Goal: Task Accomplishment & Management: Manage account settings

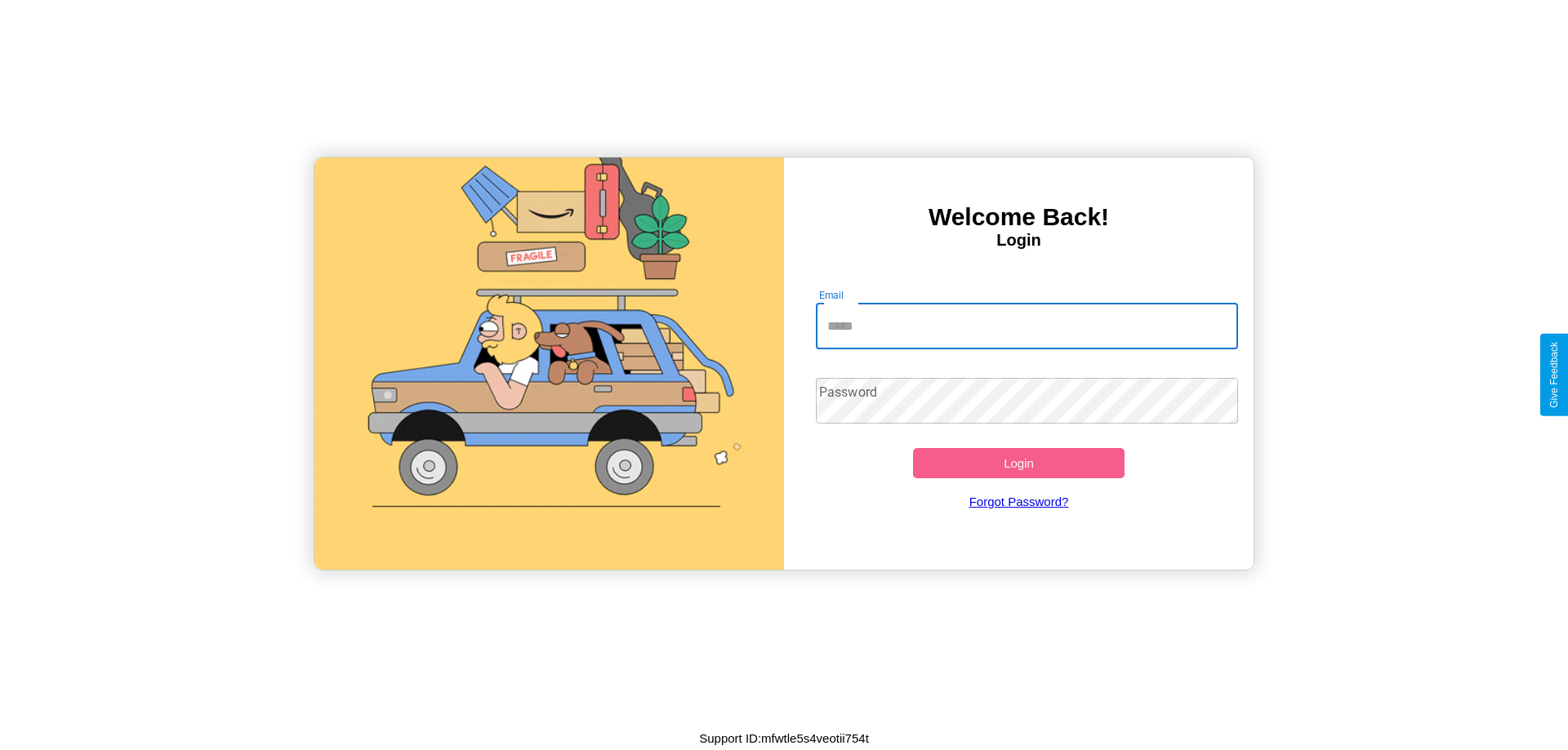
click at [1027, 326] on input "Email" at bounding box center [1028, 327] width 423 height 45
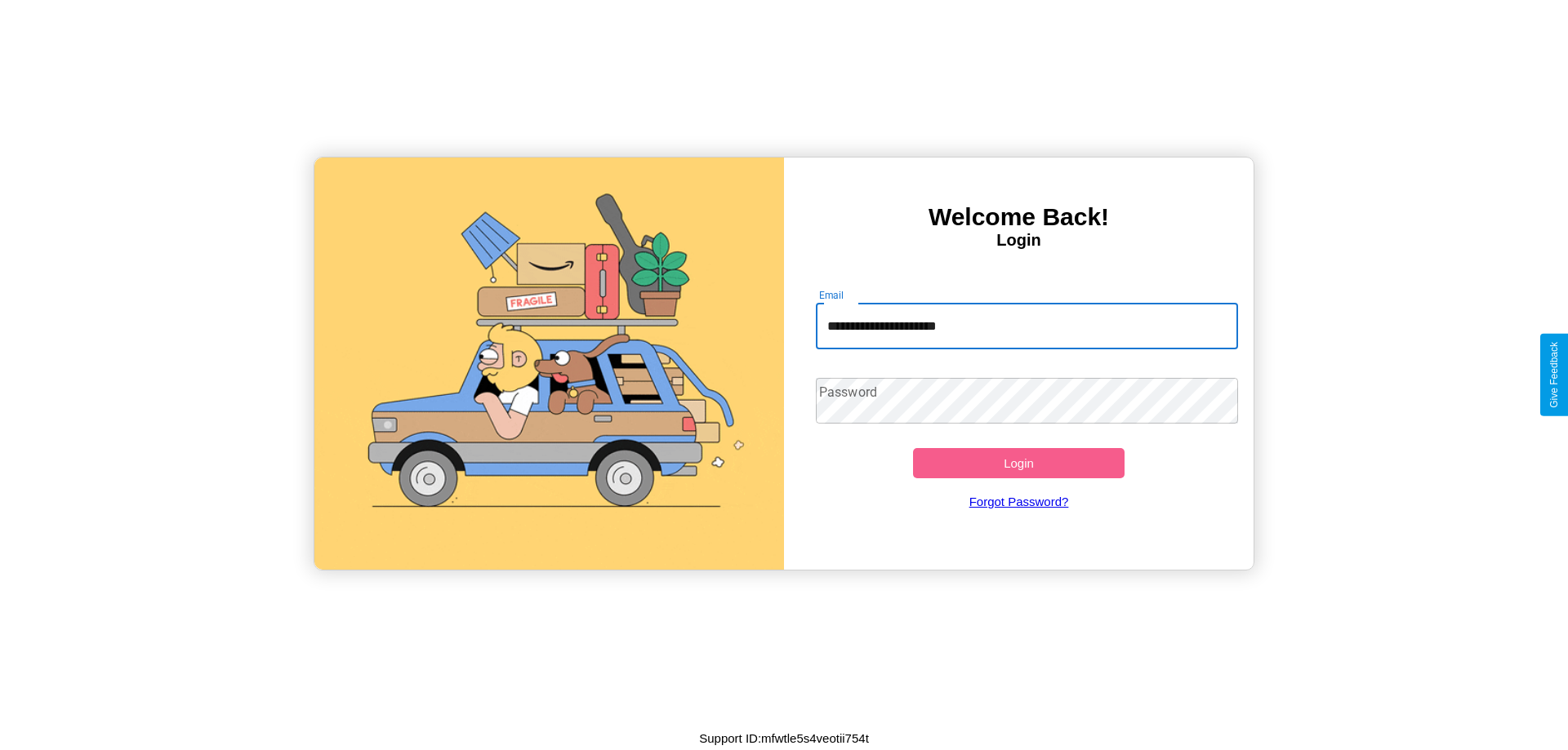
type input "**********"
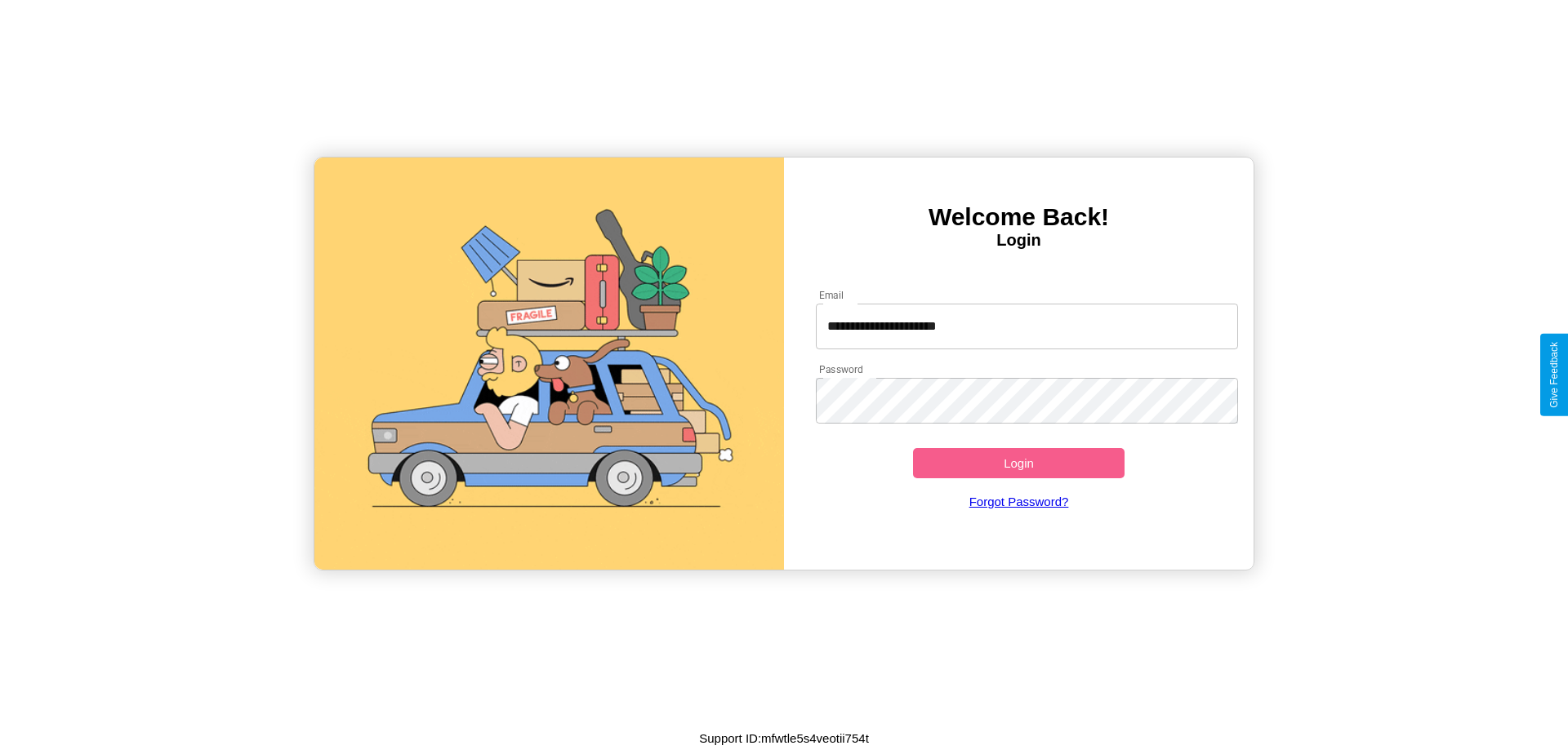
click at [1018, 463] on button "Login" at bounding box center [1018, 463] width 212 height 31
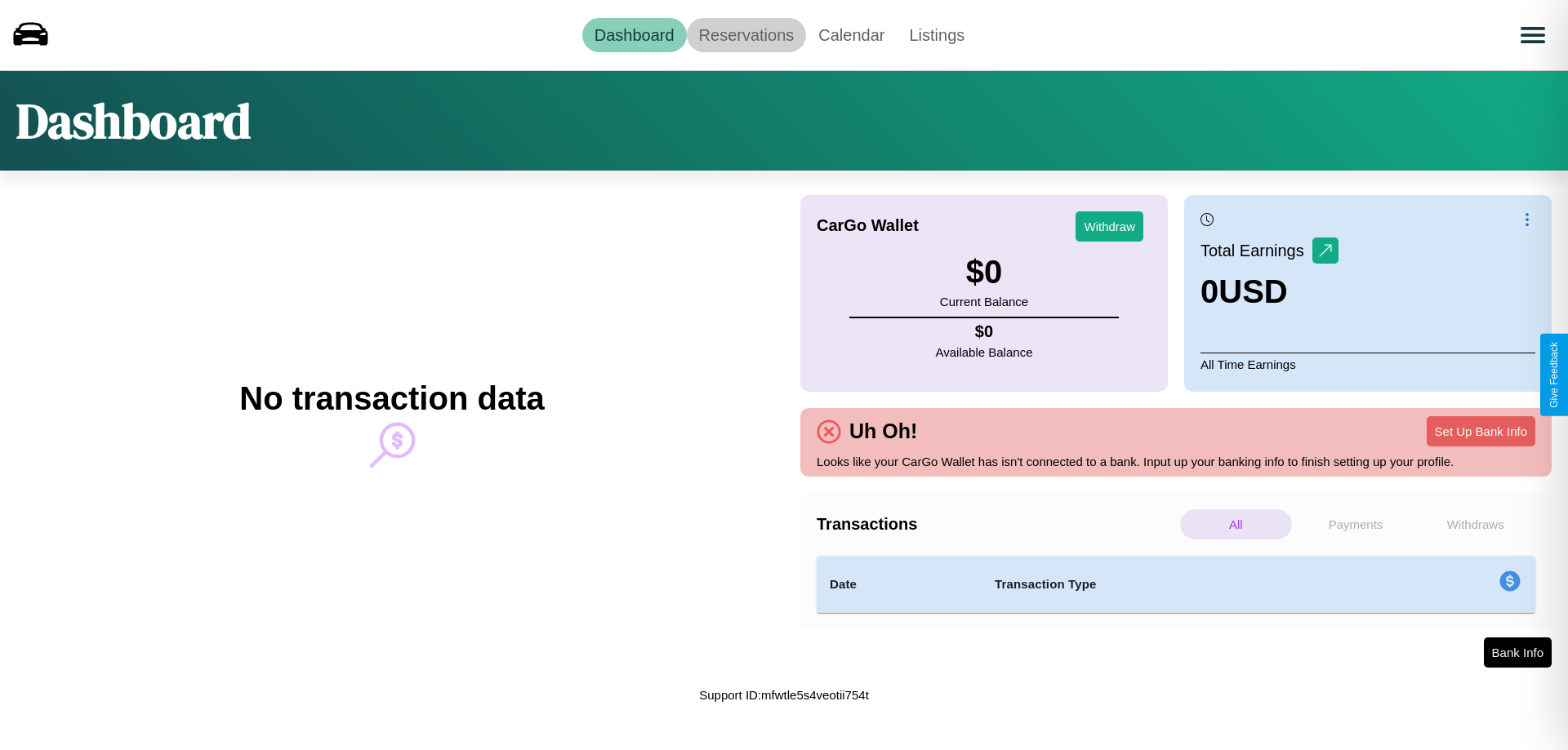
click at [745, 34] on link "Reservations" at bounding box center [747, 34] width 120 height 34
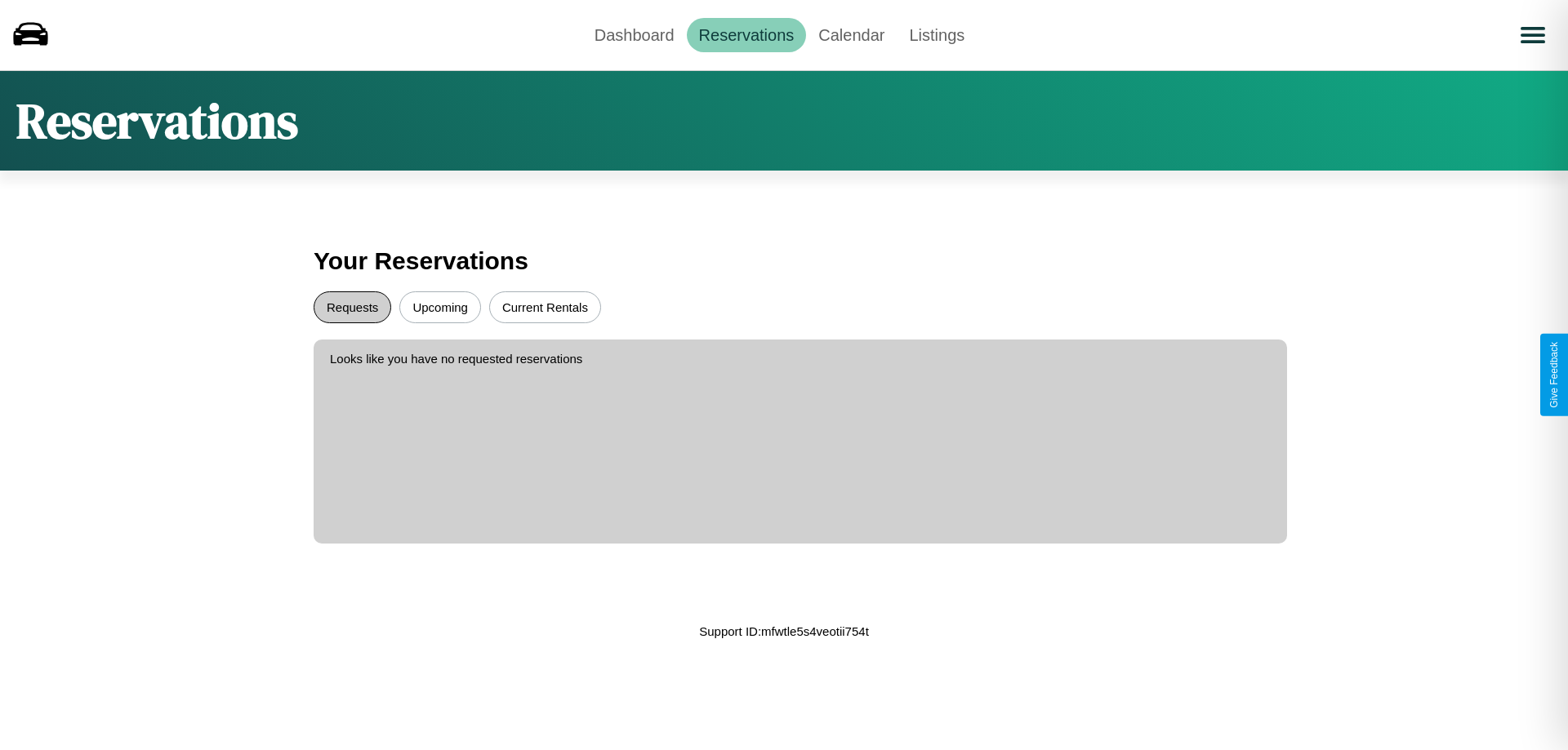
click at [352, 307] on button "Requests" at bounding box center [352, 307] width 78 height 31
click at [440, 307] on button "Upcoming" at bounding box center [440, 307] width 82 height 31
click at [544, 307] on button "Current Rentals" at bounding box center [545, 307] width 112 height 31
